Goal: Navigation & Orientation: Find specific page/section

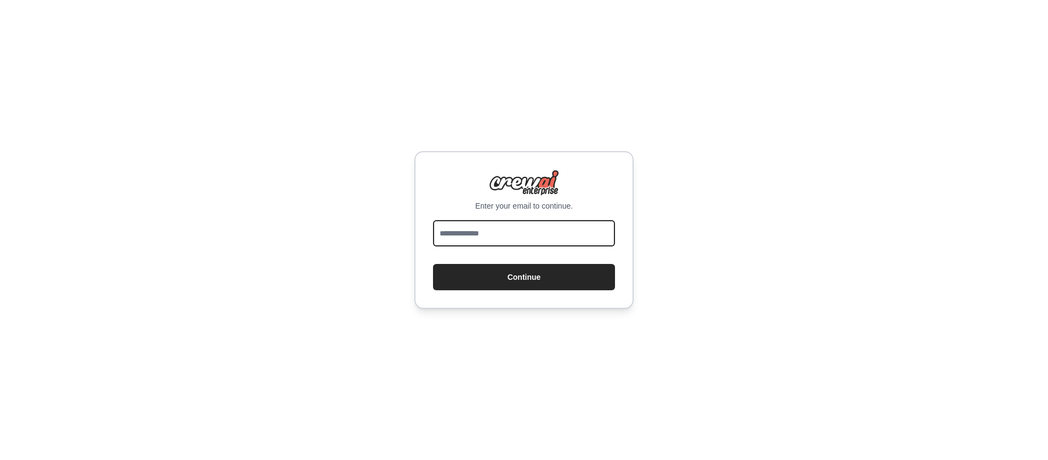
click at [559, 221] on input "email" at bounding box center [524, 233] width 182 height 26
drag, startPoint x: 494, startPoint y: 235, endPoint x: 602, endPoint y: 240, distance: 108.1
click at [602, 240] on input "**********" at bounding box center [524, 233] width 182 height 26
type input "**********"
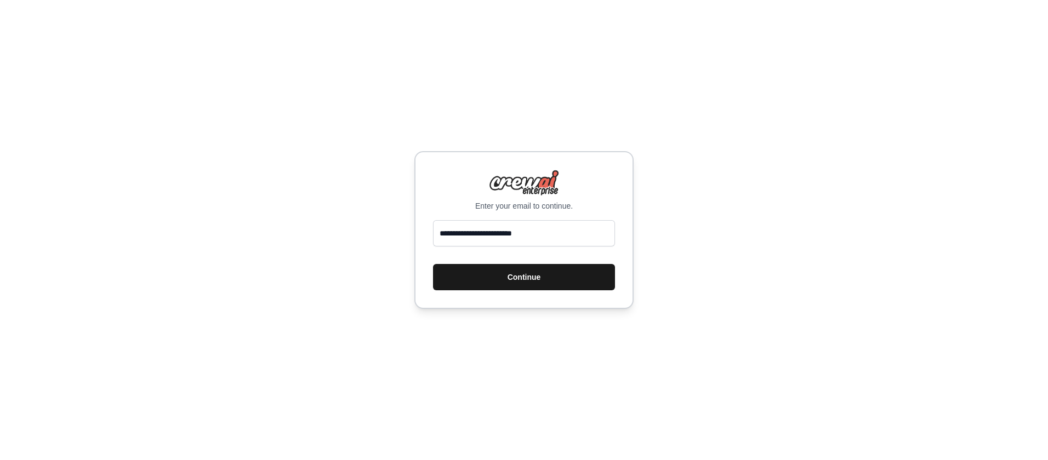
click at [486, 281] on button "Continue" at bounding box center [524, 277] width 182 height 26
click at [527, 278] on button "Continue" at bounding box center [524, 277] width 182 height 26
click at [530, 280] on button "Continue" at bounding box center [524, 277] width 182 height 26
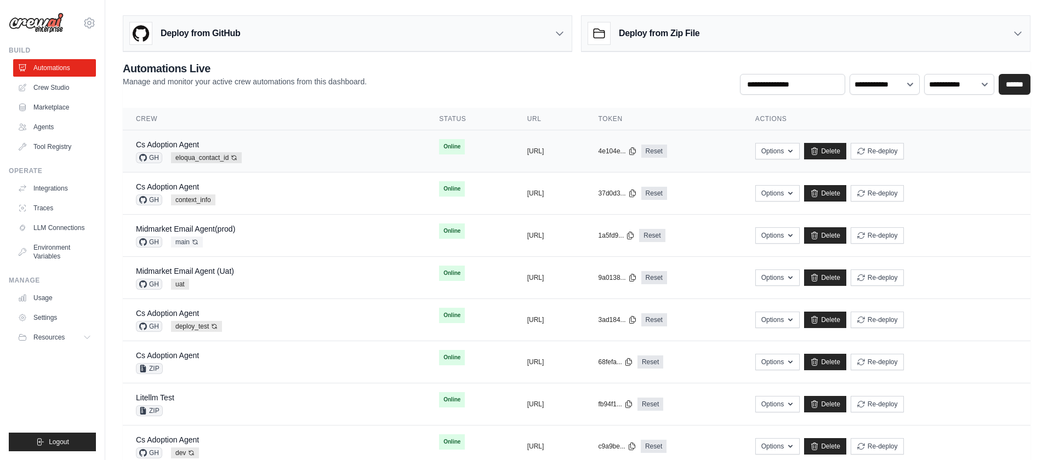
scroll to position [1, 0]
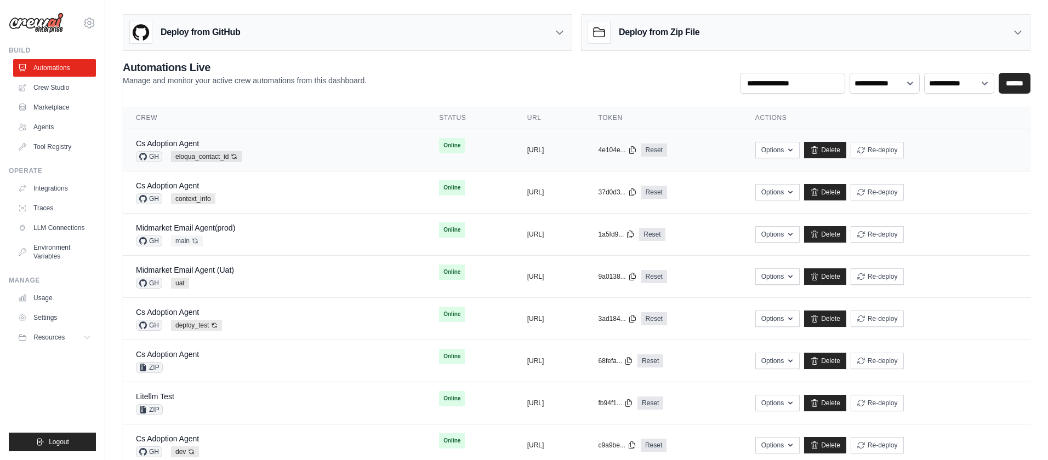
click at [318, 150] on div "Cs Adoption Agent GH eloqua_contact_id Auto-deploy enabled" at bounding box center [274, 150] width 277 height 24
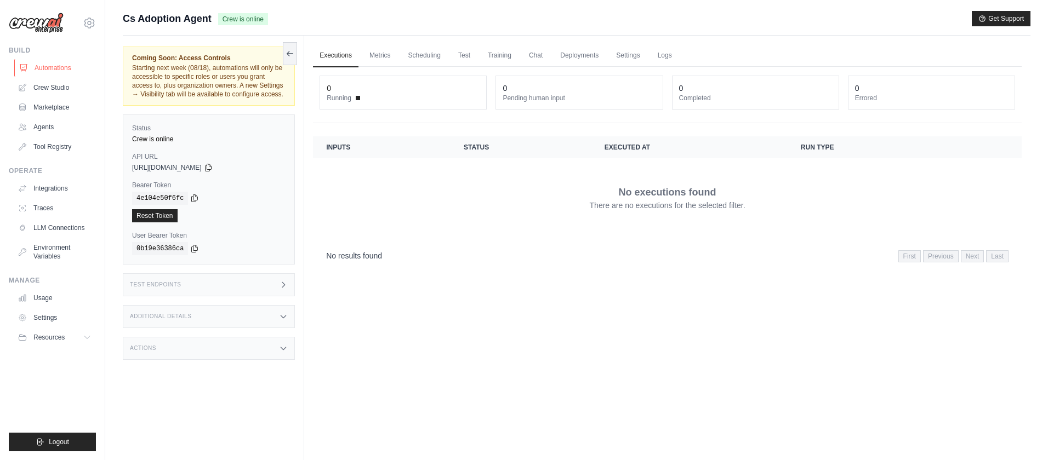
click at [53, 66] on link "Automations" at bounding box center [55, 68] width 83 height 18
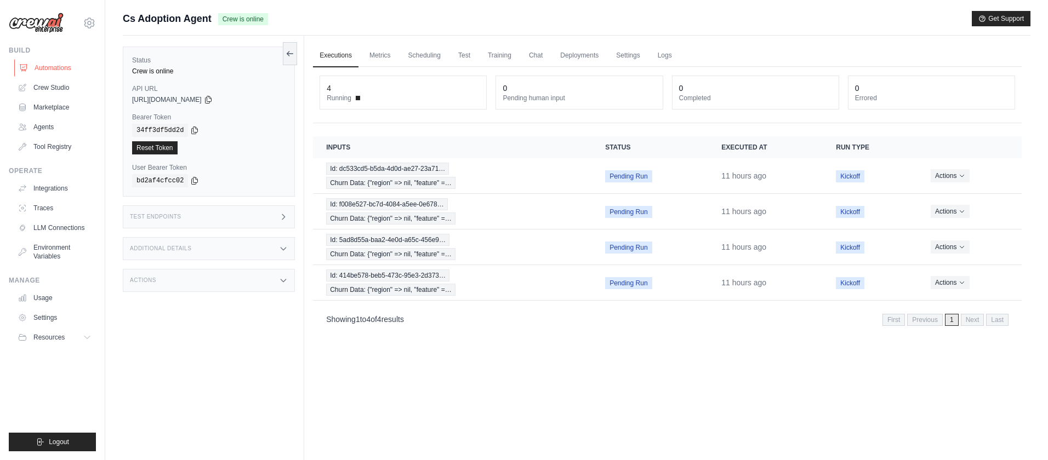
click at [54, 65] on link "Automations" at bounding box center [55, 68] width 83 height 18
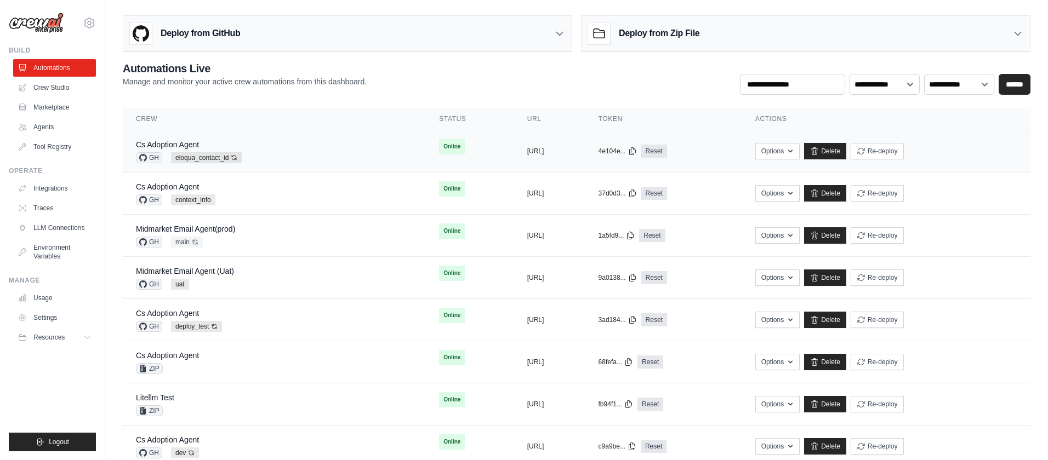
click at [310, 154] on div "Cs Adoption Agent GH eloqua_contact_id Auto-deploy enabled" at bounding box center [274, 151] width 277 height 24
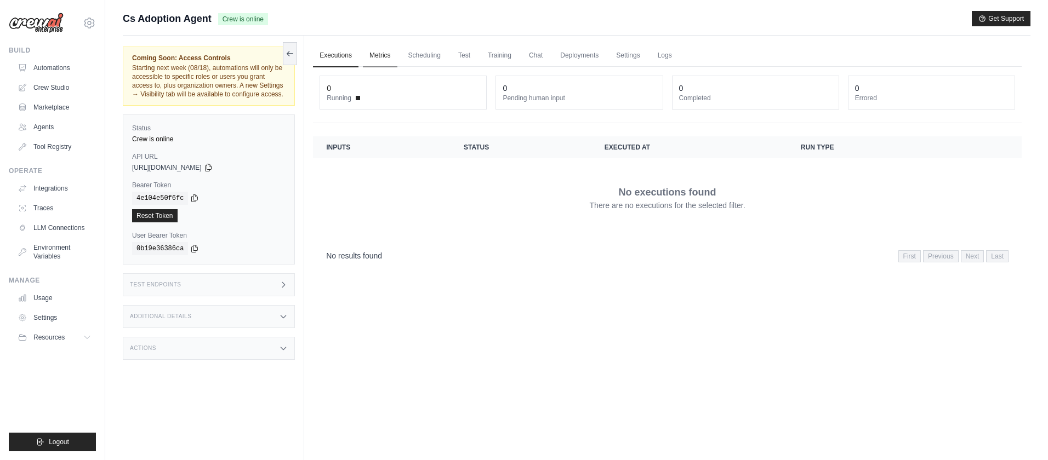
click at [385, 56] on link "Metrics" at bounding box center [380, 55] width 35 height 23
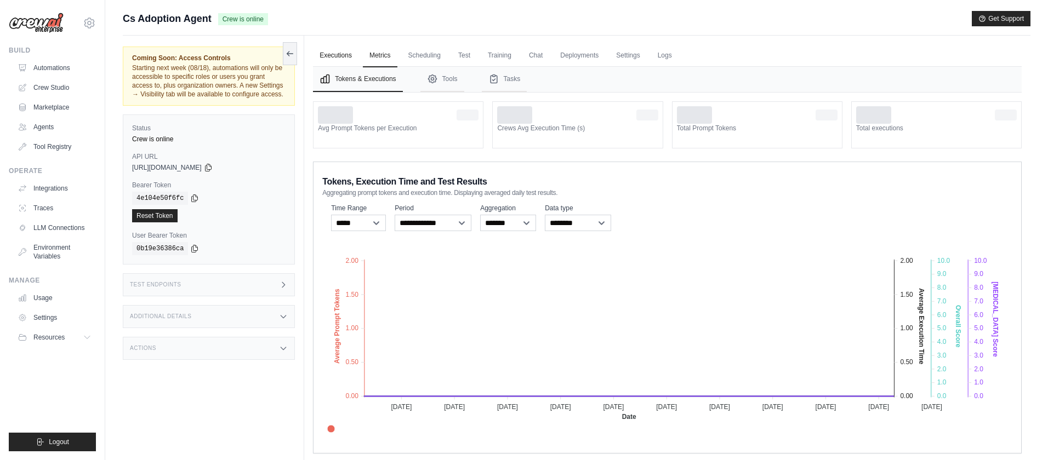
click at [345, 58] on link "Executions" at bounding box center [335, 55] width 45 height 23
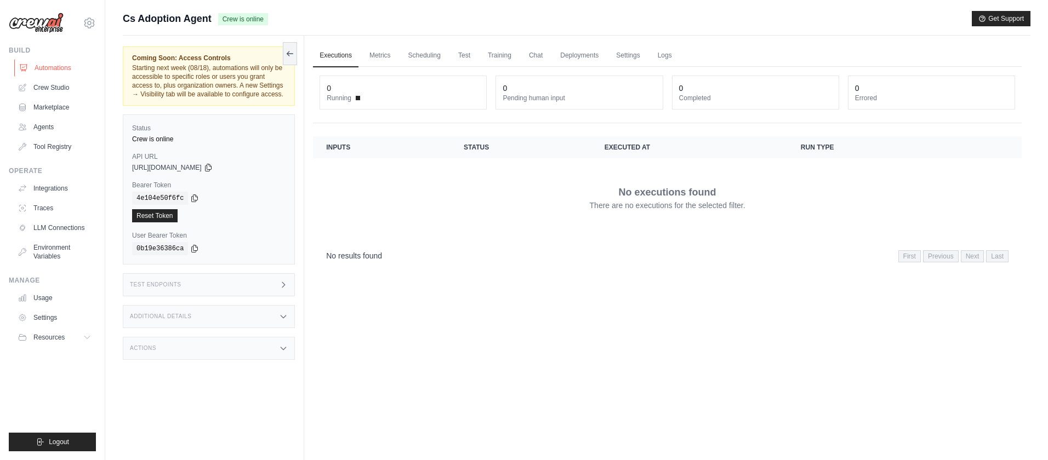
click at [52, 61] on link "Automations" at bounding box center [55, 68] width 83 height 18
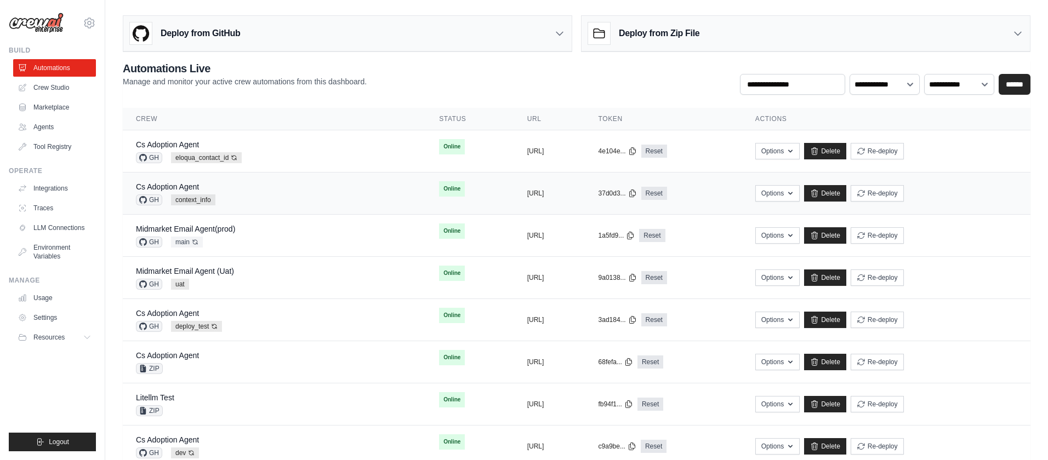
click at [306, 197] on div "Cs Adoption Agent GH context_info" at bounding box center [274, 193] width 277 height 24
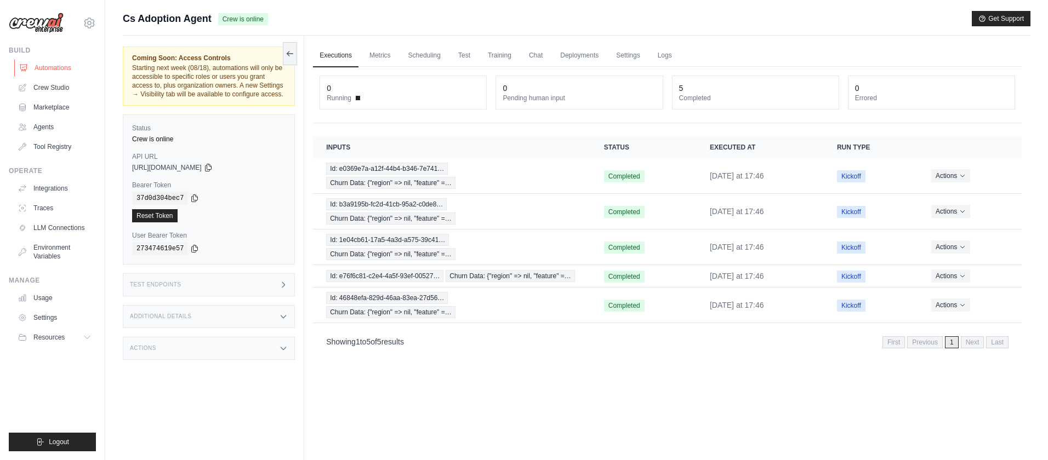
click at [58, 65] on link "Automations" at bounding box center [55, 68] width 83 height 18
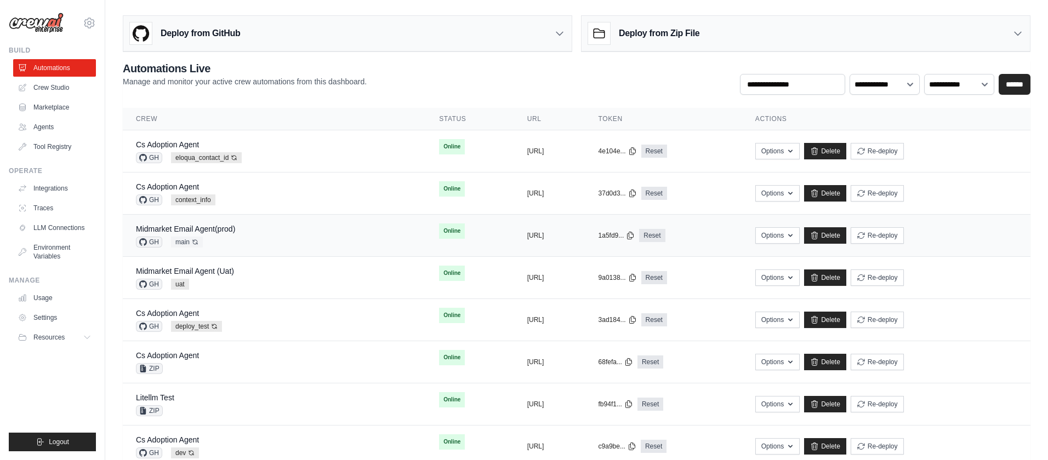
click at [260, 237] on div "Midmarket Email Agent(prod) GH main Auto-deploy enabled" at bounding box center [274, 236] width 277 height 24
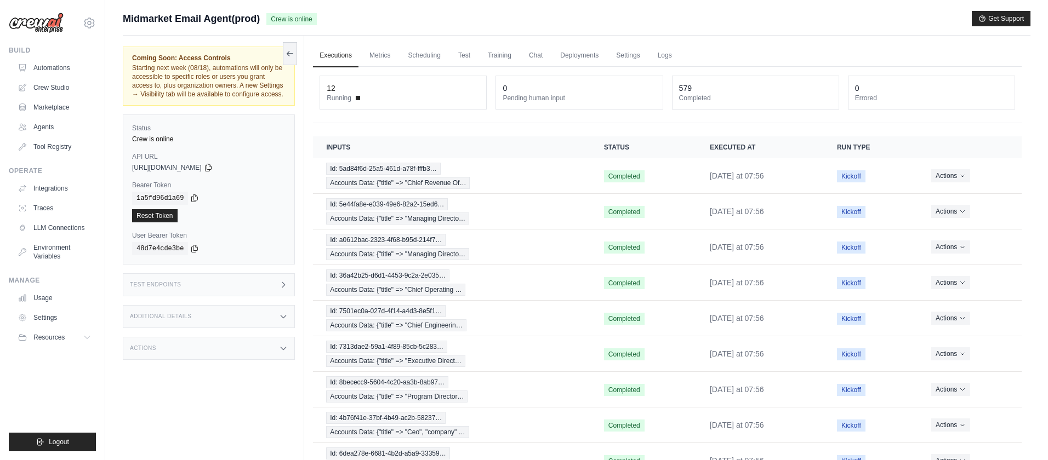
scroll to position [3, 0]
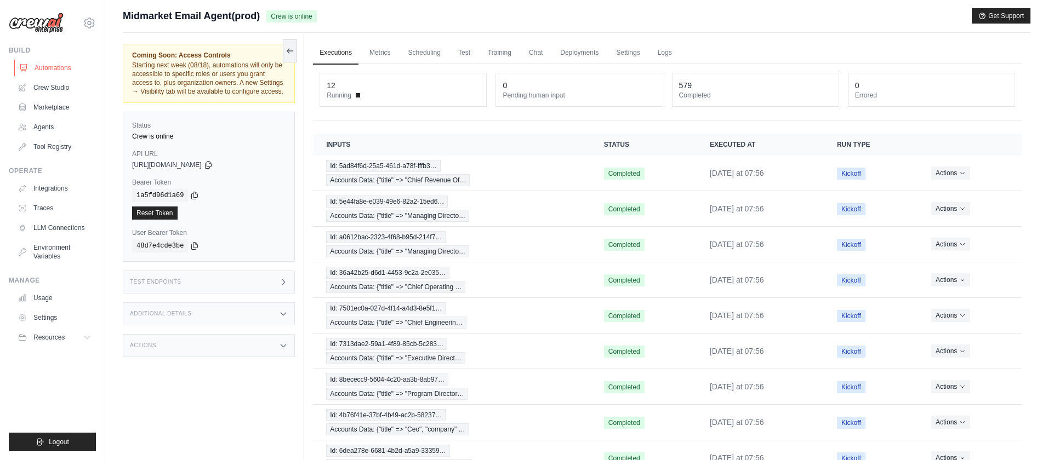
click at [49, 70] on link "Automations" at bounding box center [55, 68] width 83 height 18
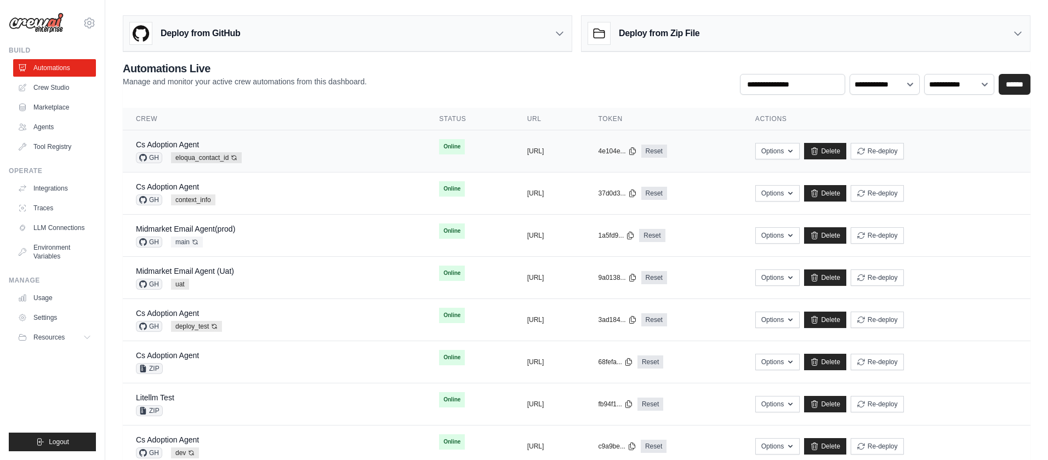
click at [301, 159] on div "Cs Adoption Agent GH eloqua_contact_id Auto-deploy enabled" at bounding box center [274, 151] width 277 height 24
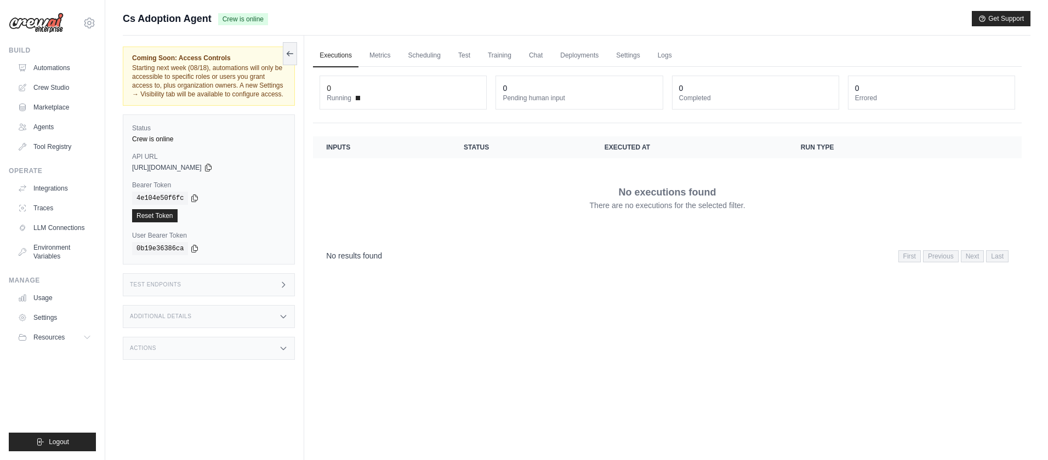
scroll to position [1, 0]
